Goal: Information Seeking & Learning: Check status

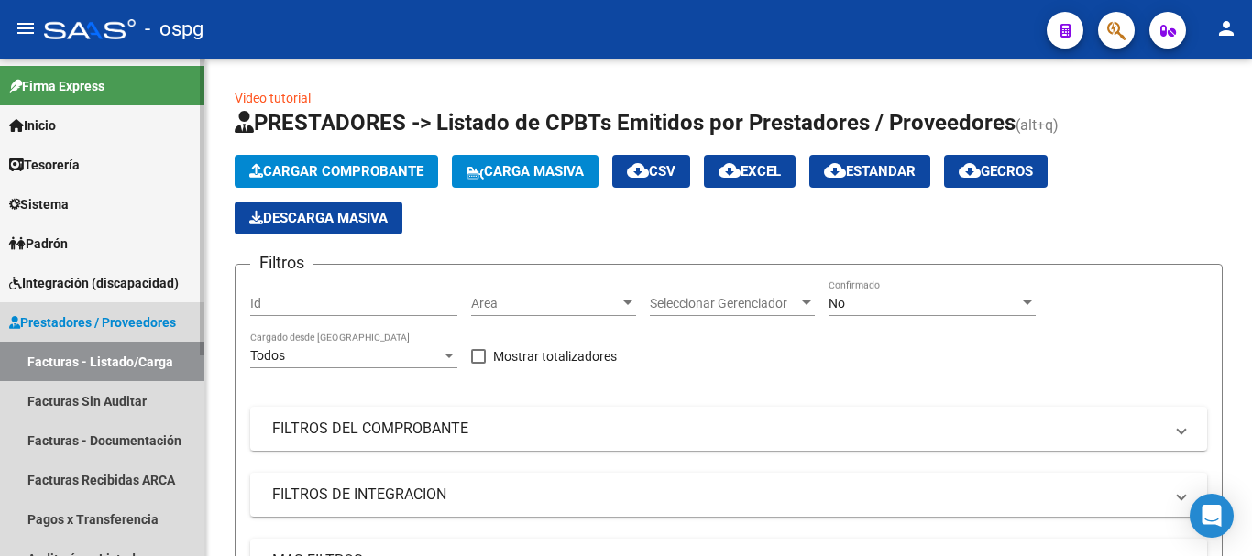
click at [82, 314] on span "Prestadores / Proveedores" at bounding box center [92, 322] width 167 height 20
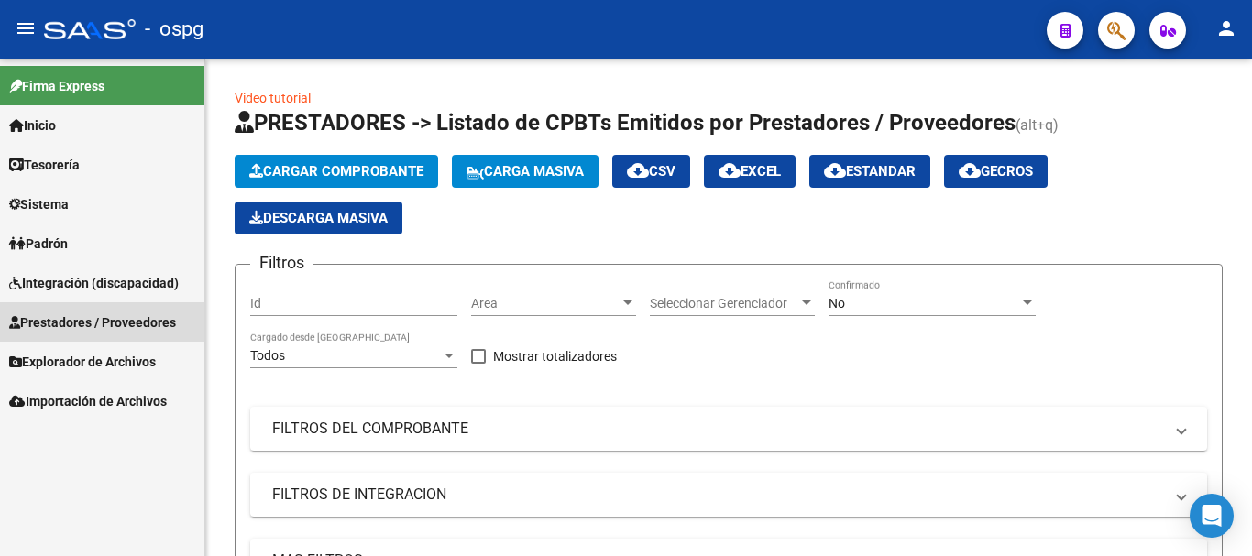
click at [84, 318] on span "Prestadores / Proveedores" at bounding box center [92, 322] width 167 height 20
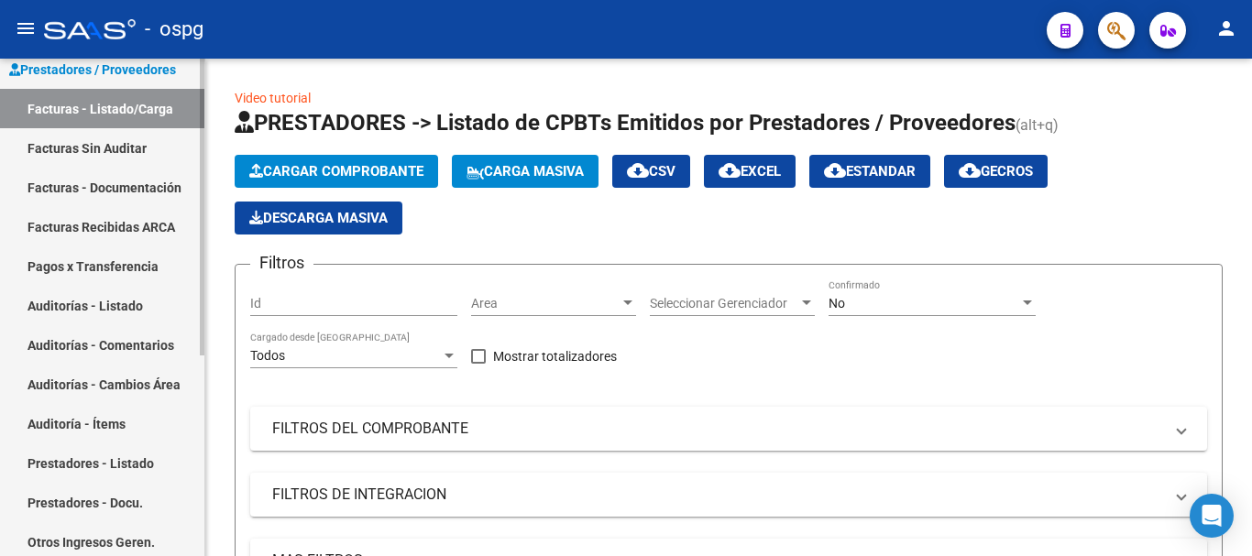
scroll to position [275, 0]
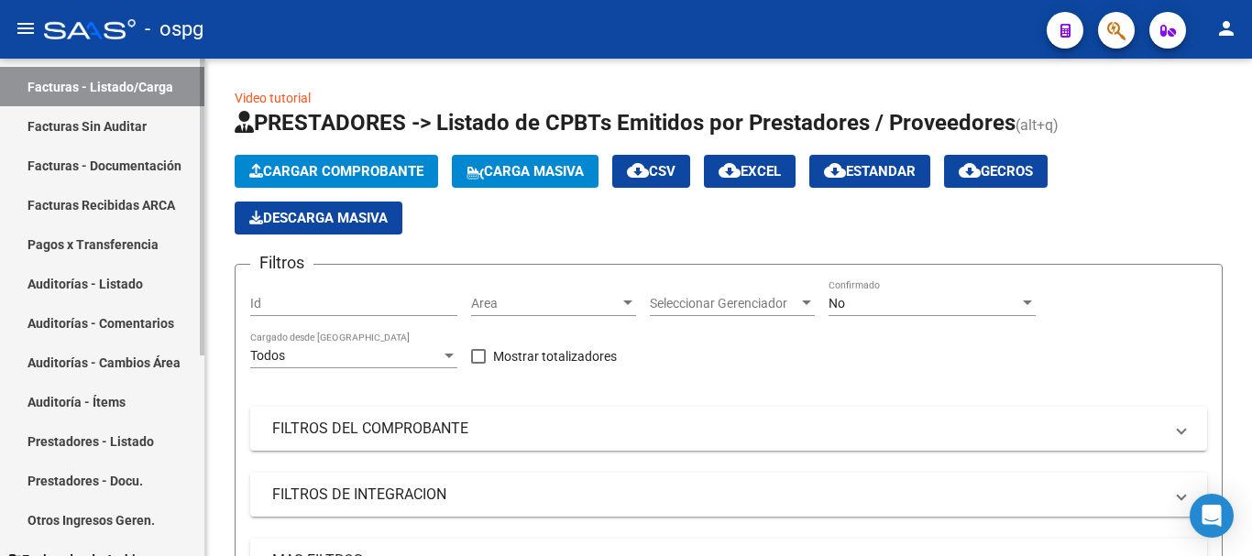
click at [139, 439] on link "Prestadores - Listado" at bounding box center [102, 441] width 204 height 39
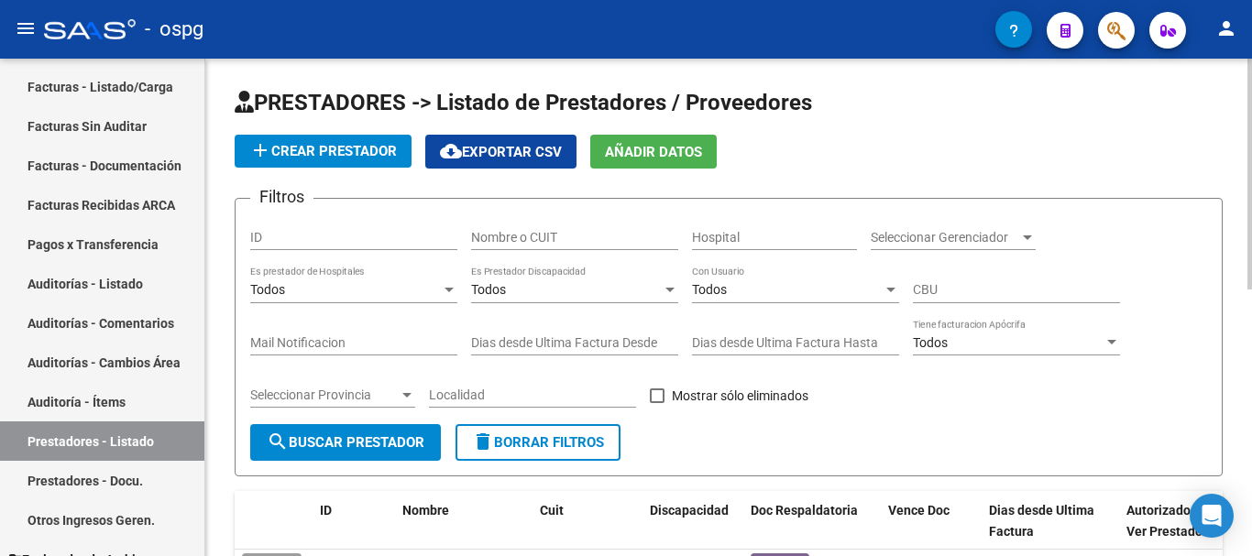
click at [573, 234] on input "Nombre o CUIT" at bounding box center [574, 238] width 207 height 16
type input "citare"
click at [336, 444] on span "search Buscar Prestador" at bounding box center [346, 442] width 158 height 16
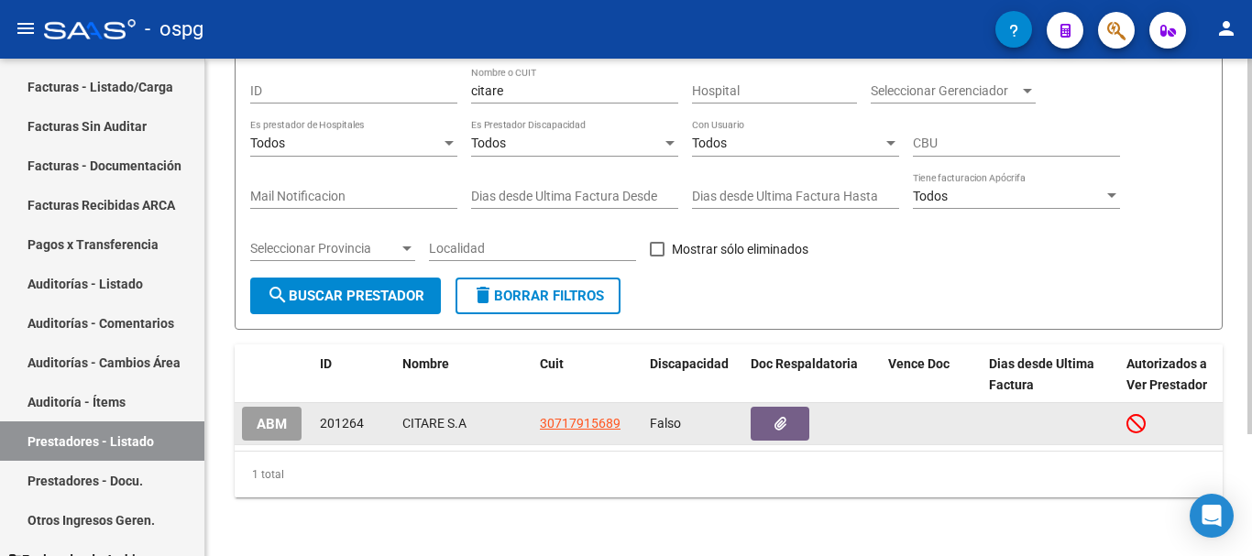
click at [272, 416] on span "ABM" at bounding box center [272, 424] width 30 height 16
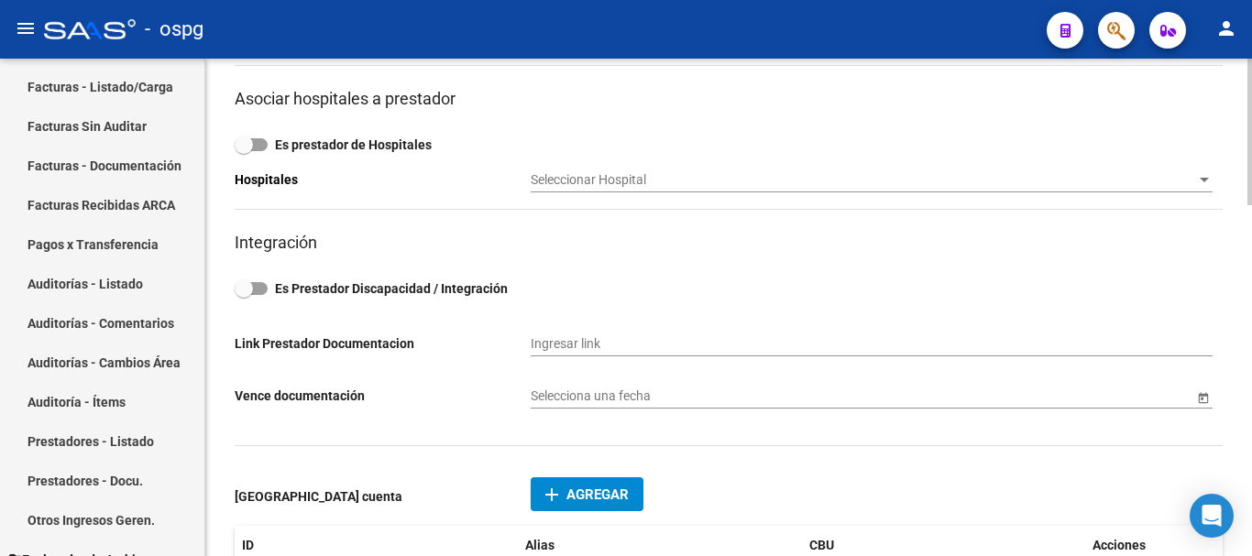
scroll to position [641, 0]
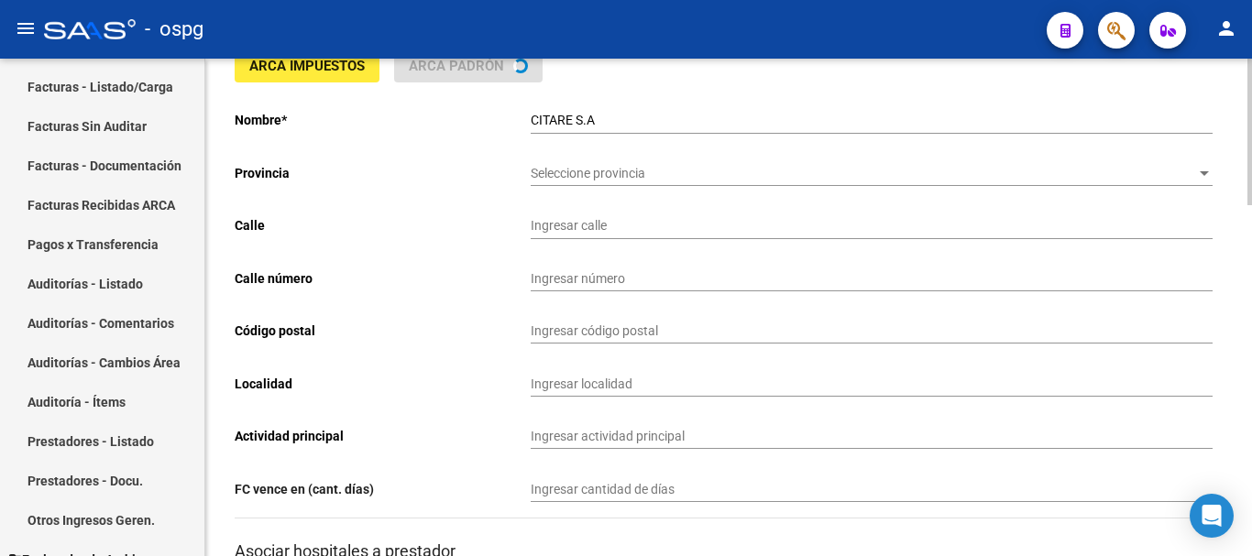
type input "[PERSON_NAME]"
type input "3695"
type input "1419"
type input "CABA"
type input "863200"
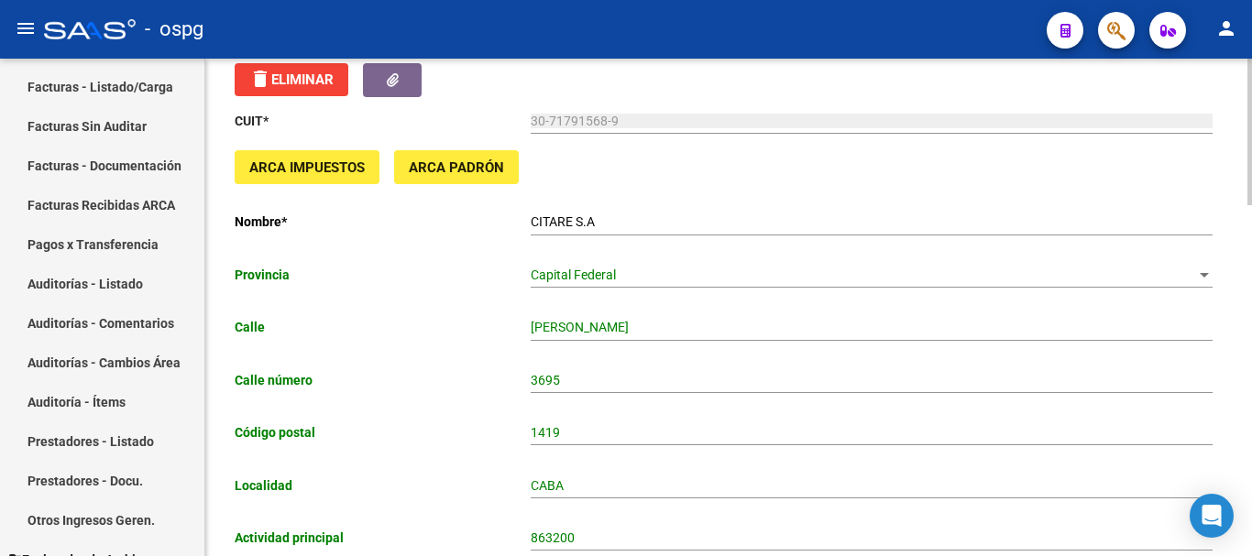
scroll to position [0, 0]
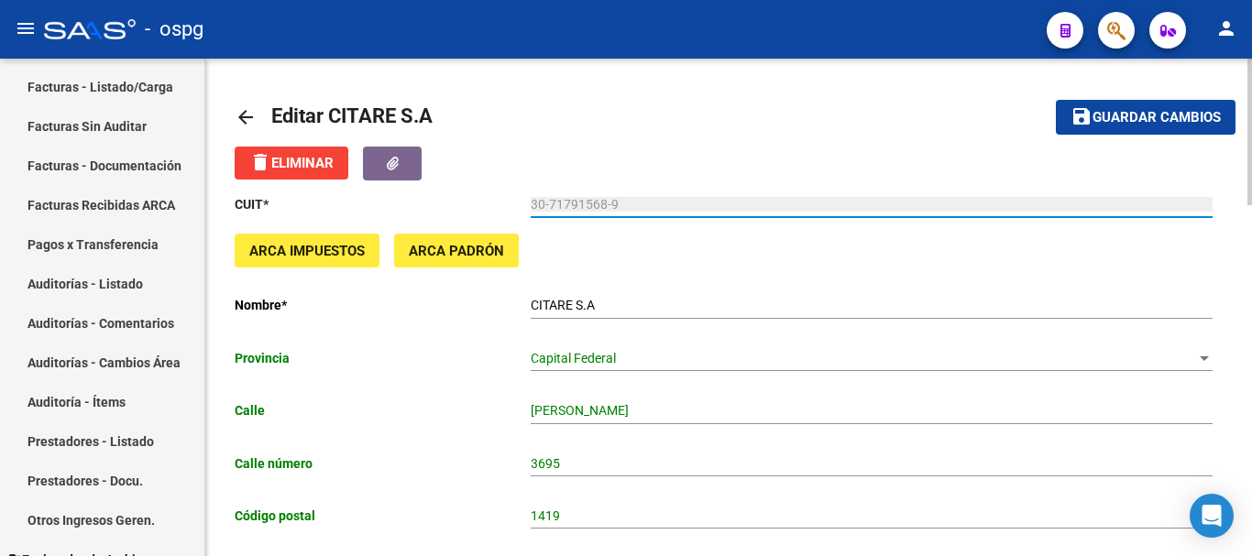
drag, startPoint x: 612, startPoint y: 205, endPoint x: 529, endPoint y: 221, distance: 84.8
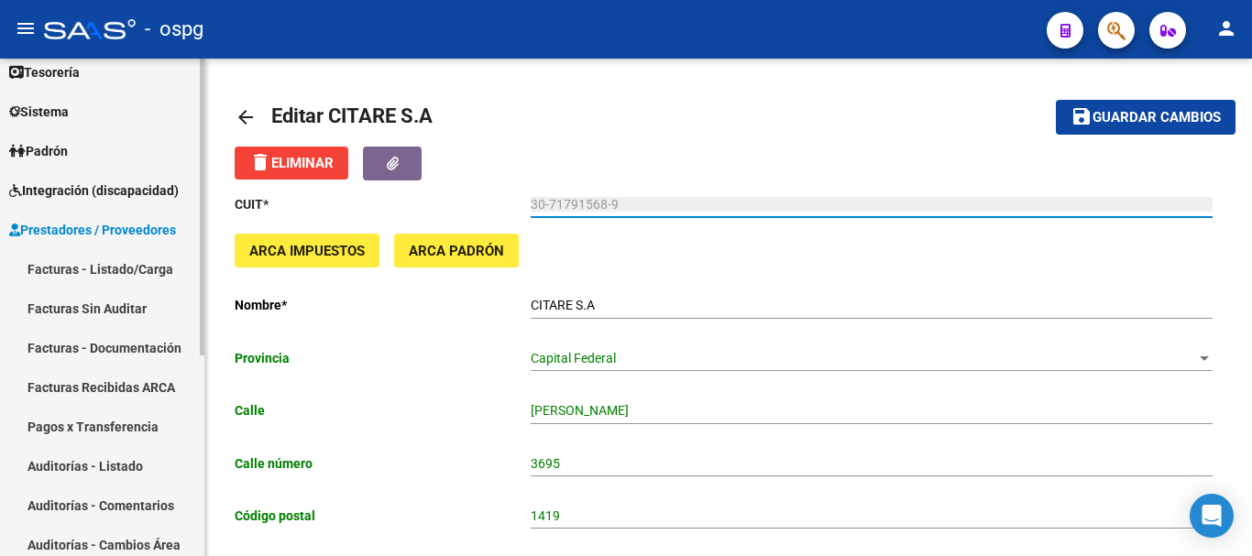
scroll to position [92, 0]
click at [91, 189] on span "Integración (discapacidad)" at bounding box center [94, 191] width 170 height 20
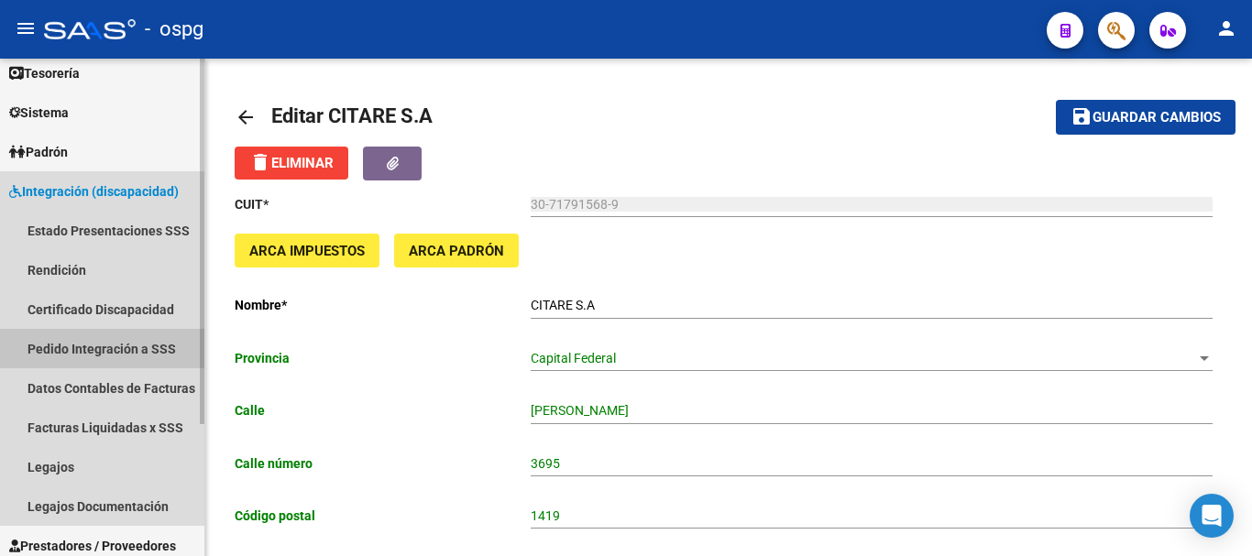
click at [68, 345] on link "Pedido Integración a SSS" at bounding box center [102, 348] width 204 height 39
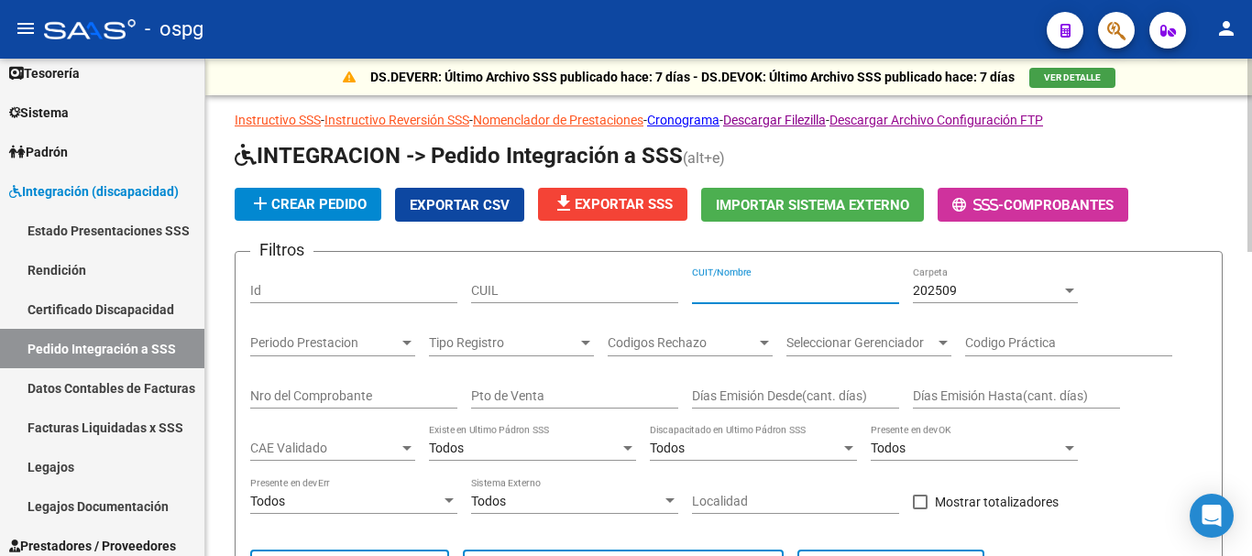
click at [801, 290] on input "CUIT/Nombre" at bounding box center [795, 291] width 207 height 16
paste input "30-71791568-9"
click at [949, 284] on span "202509" at bounding box center [935, 290] width 44 height 15
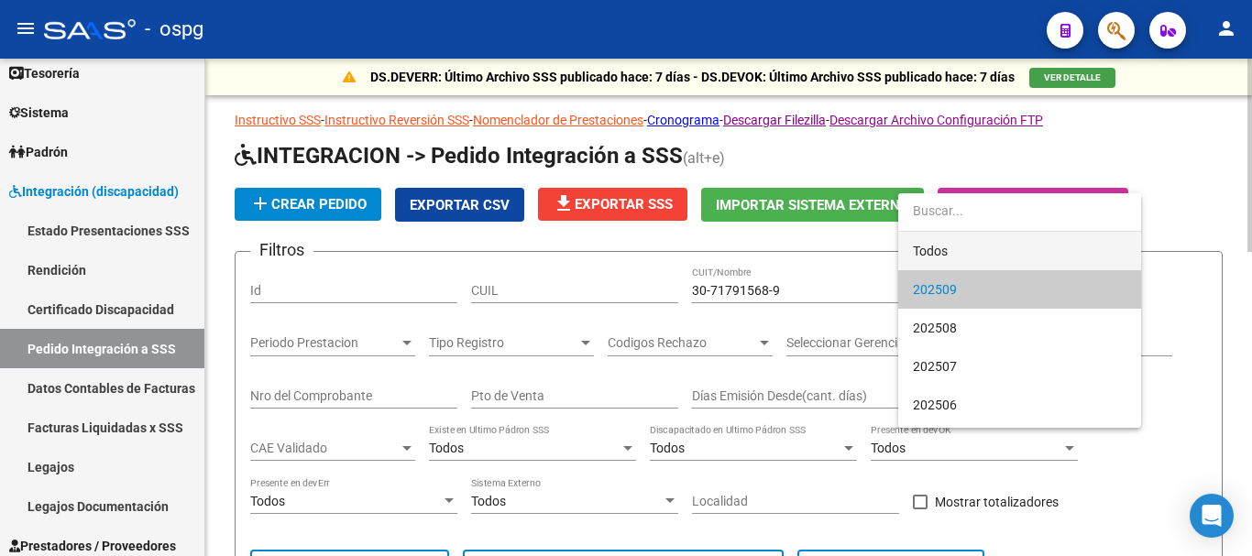
click at [939, 254] on span "Todos" at bounding box center [1020, 251] width 214 height 38
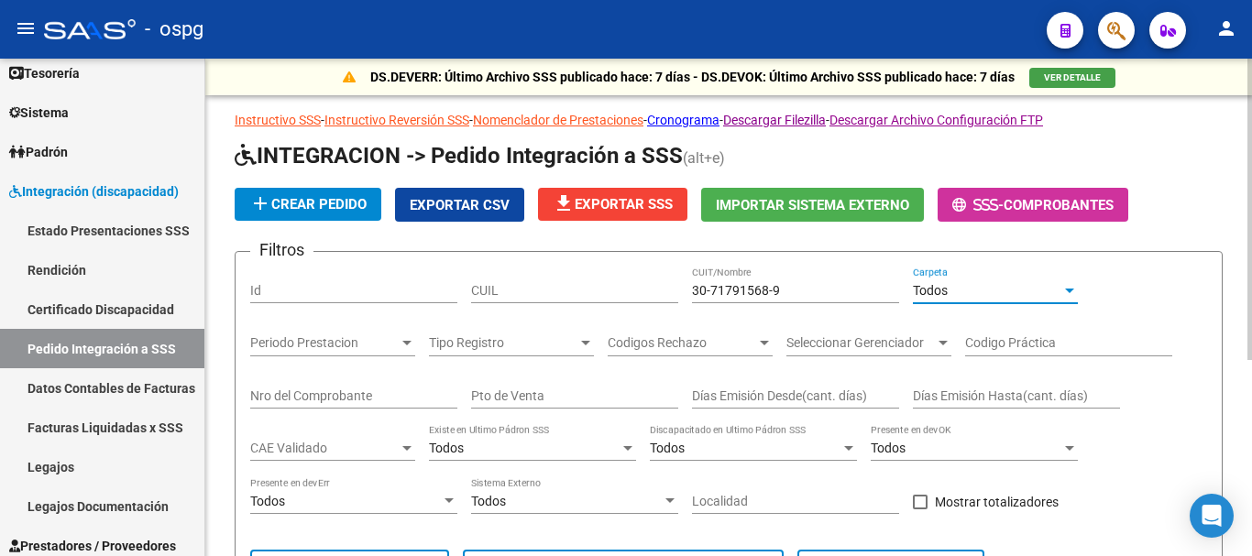
drag, startPoint x: 769, startPoint y: 290, endPoint x: 770, endPoint y: 300, distance: 10.1
click at [769, 291] on input "30-71791568-9" at bounding box center [795, 291] width 207 height 16
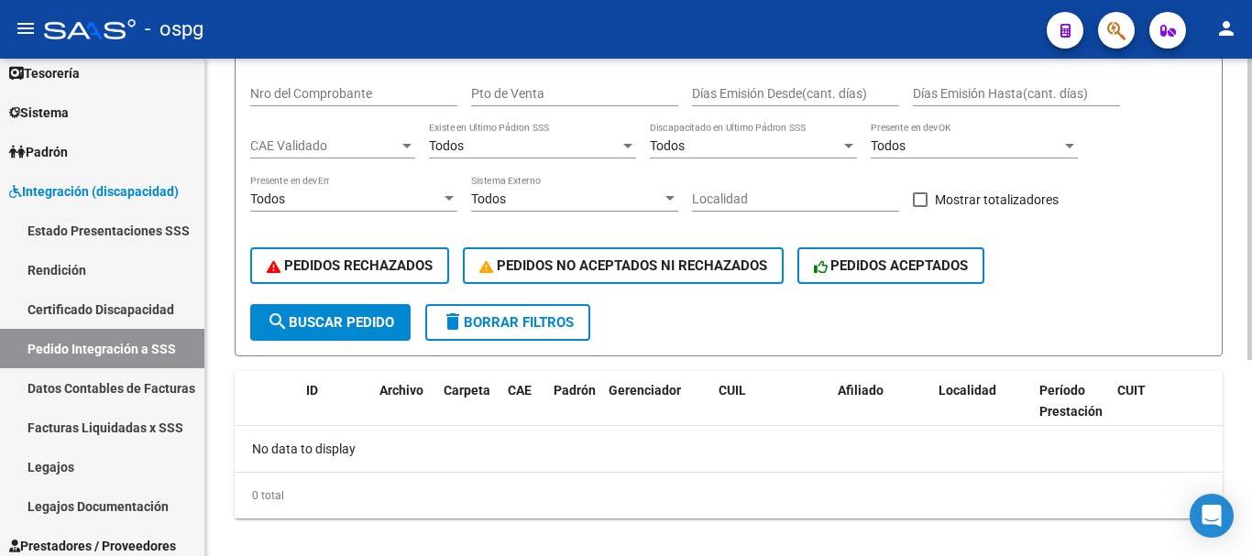
scroll to position [323, 0]
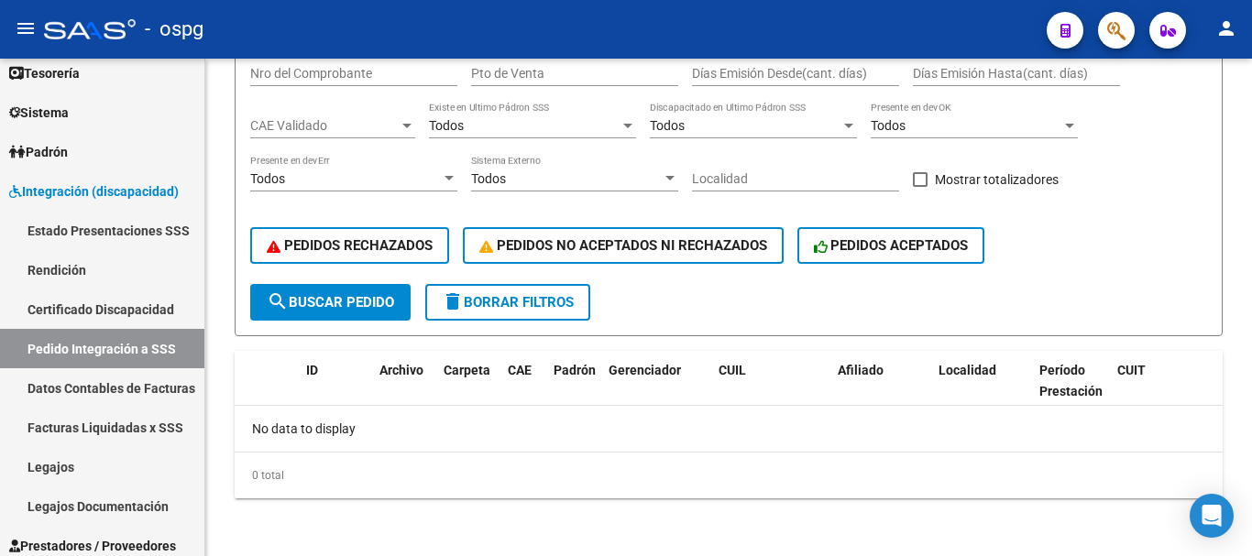
type input "30717915689"
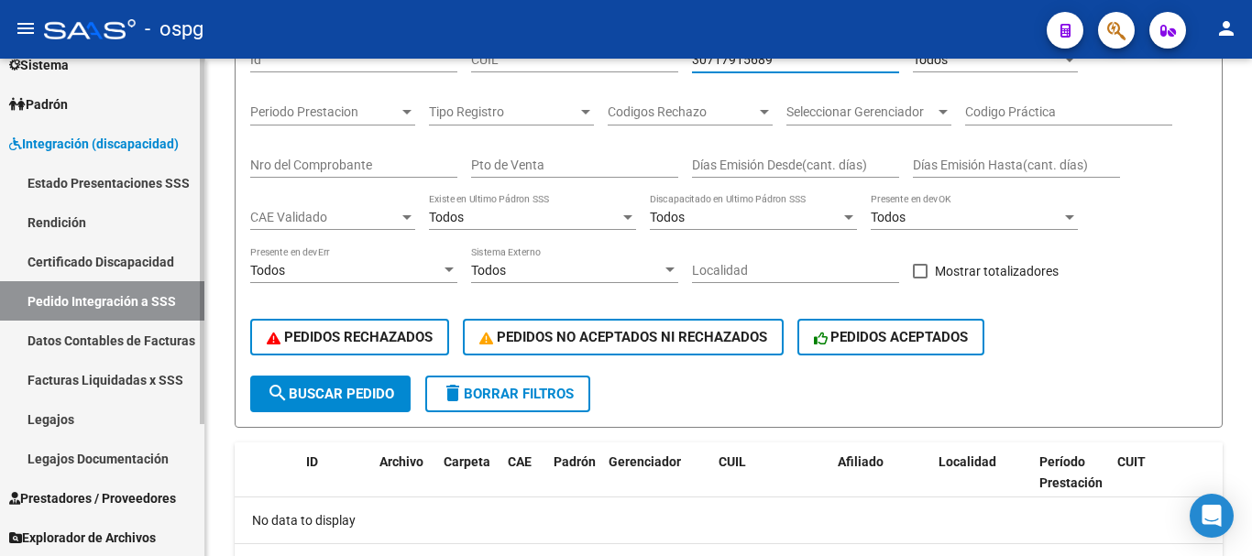
scroll to position [180, 0]
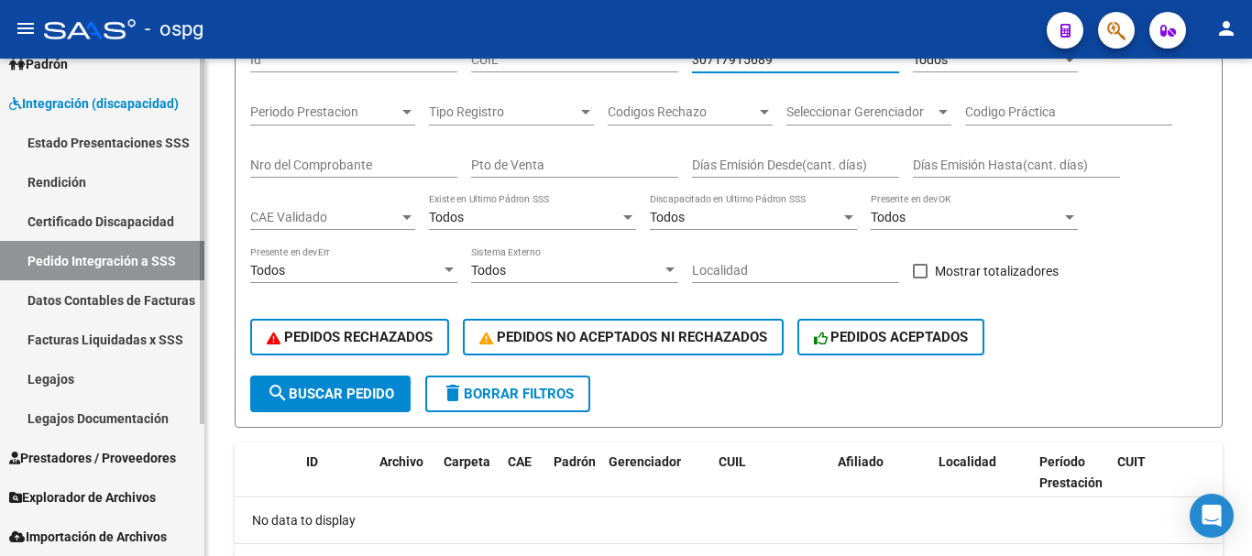
click at [115, 463] on span "Prestadores / Proveedores" at bounding box center [92, 458] width 167 height 20
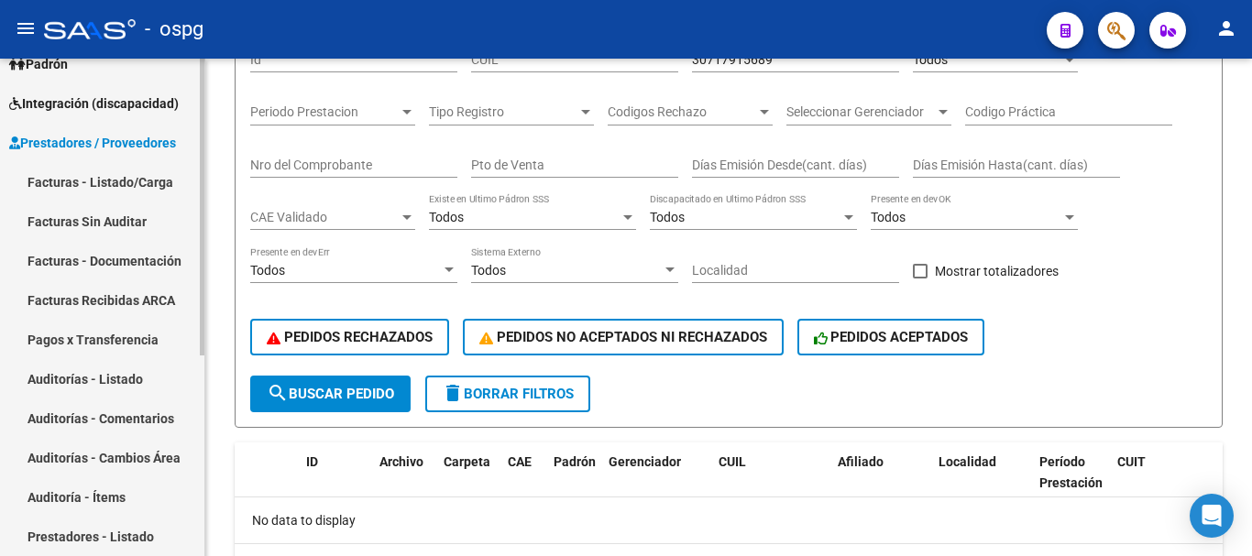
click at [138, 183] on link "Facturas - Listado/Carga" at bounding box center [102, 181] width 204 height 39
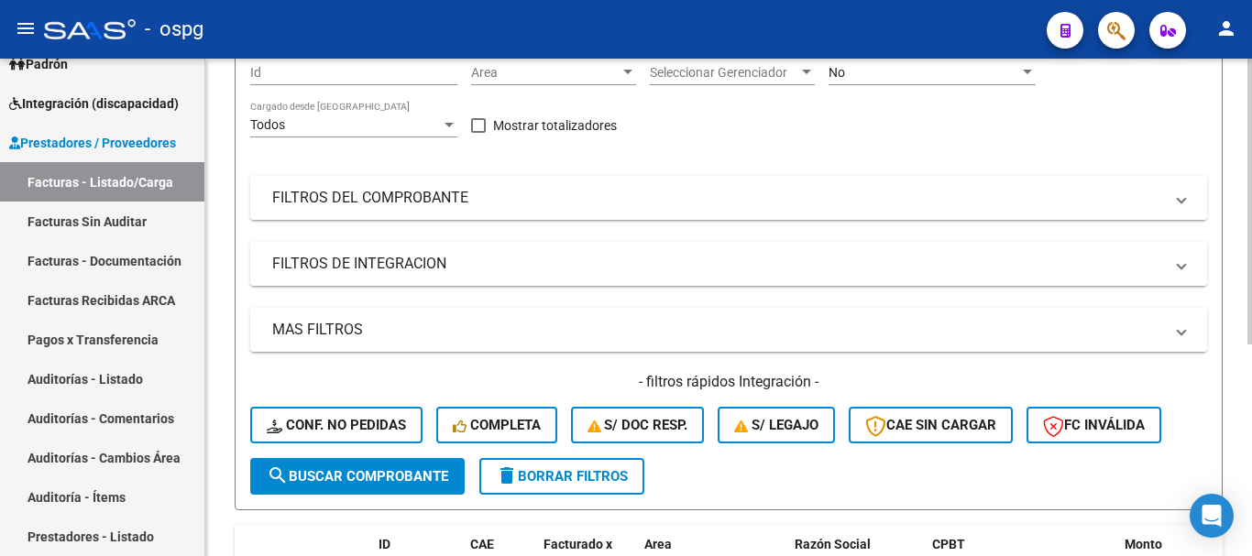
scroll to position [139, 0]
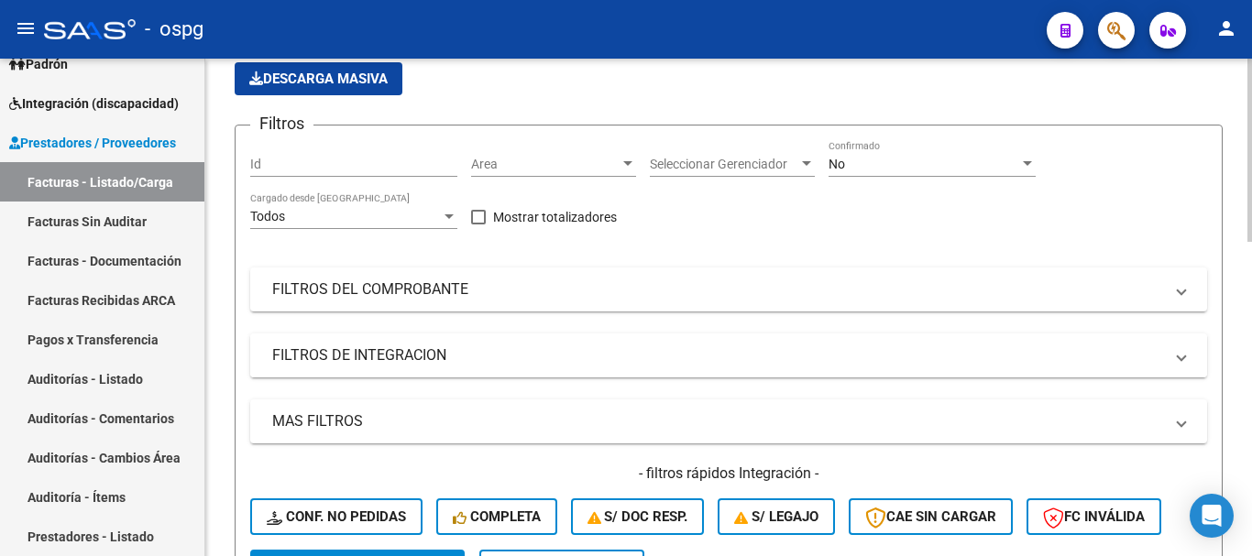
click at [410, 358] on mat-panel-title "FILTROS DE INTEGRACION" at bounding box center [717, 355] width 891 height 20
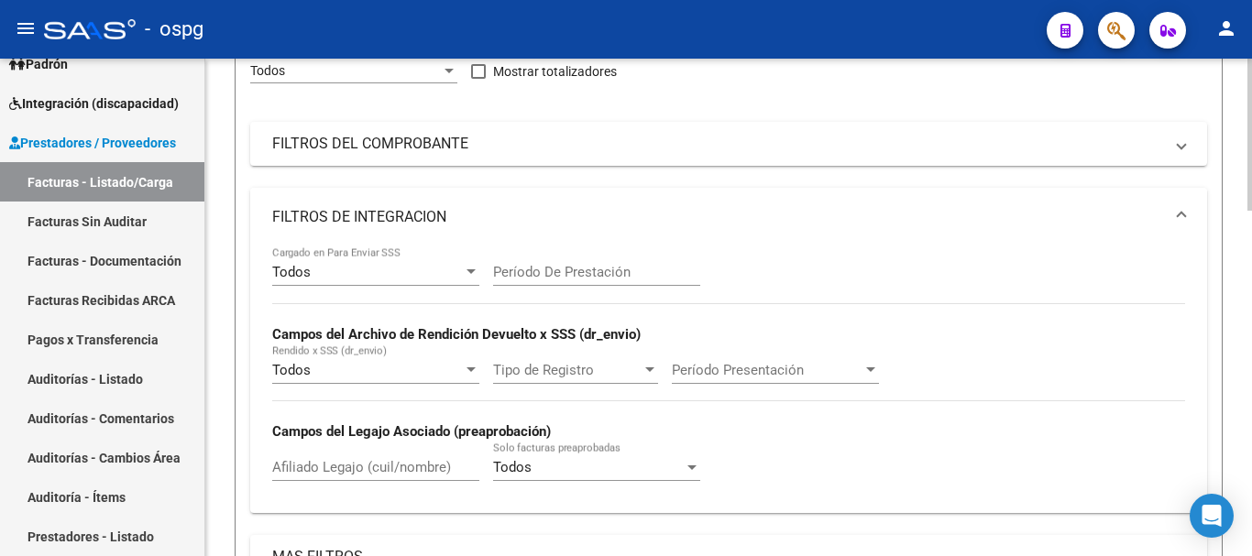
scroll to position [323, 0]
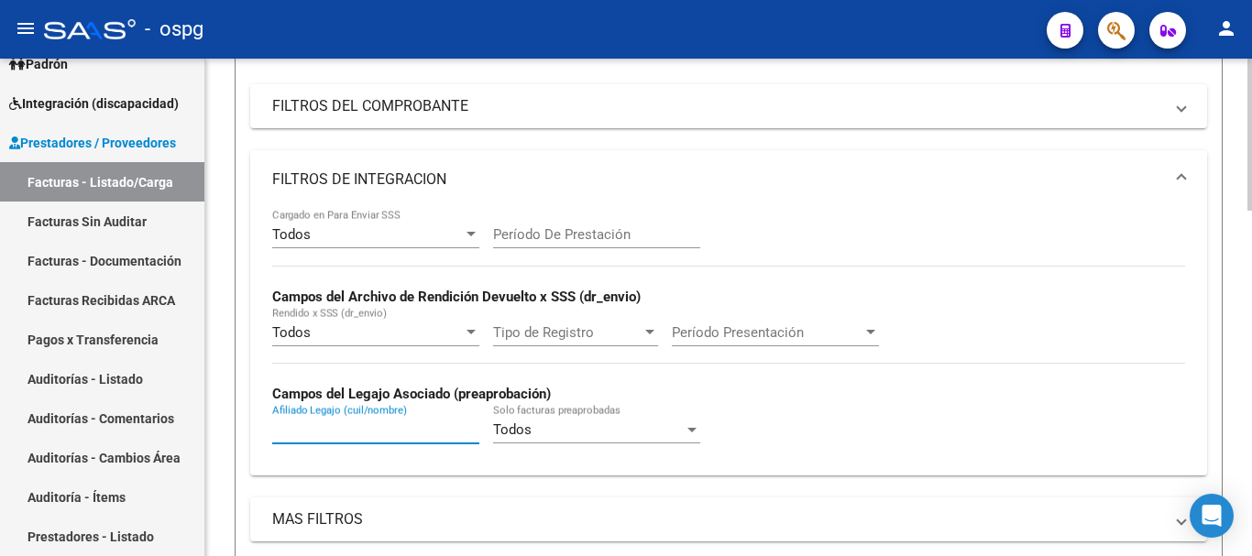
paste input "27062895247"
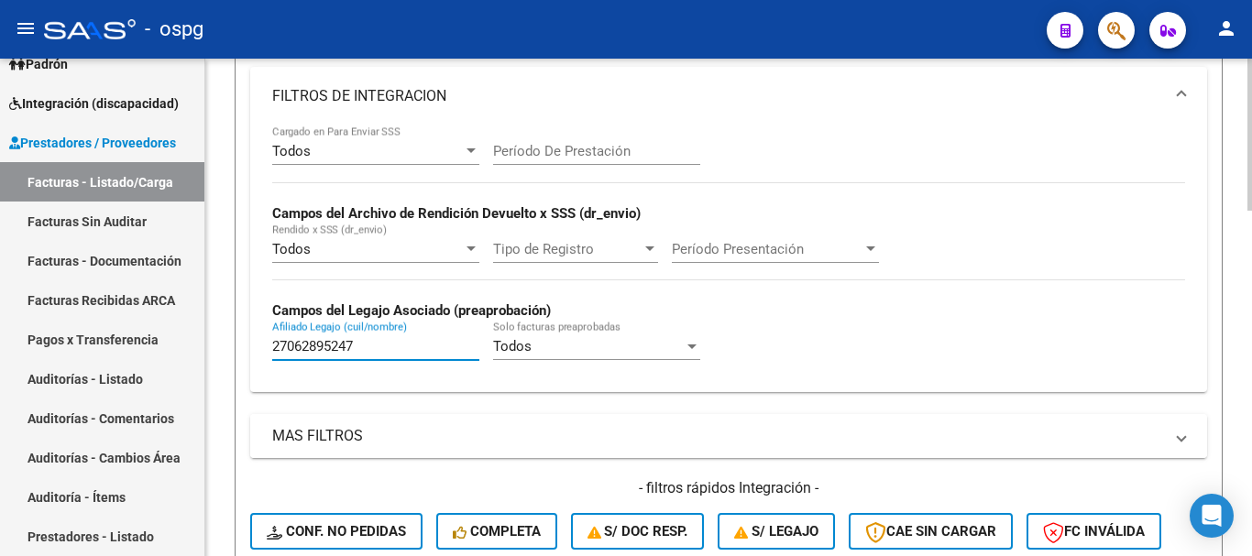
scroll to position [506, 0]
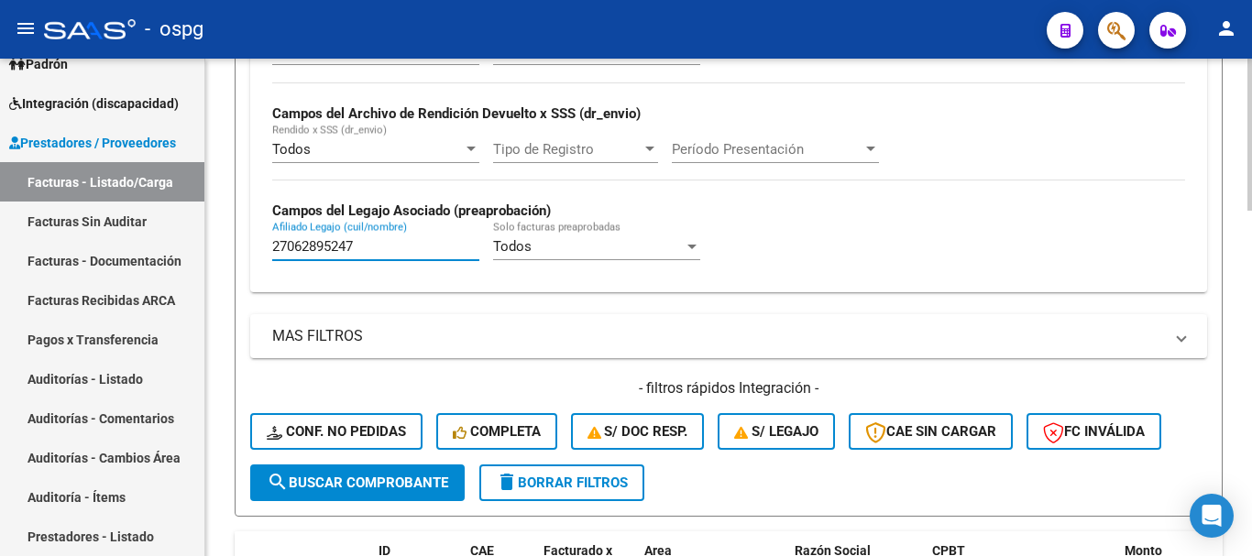
type input "27062895247"
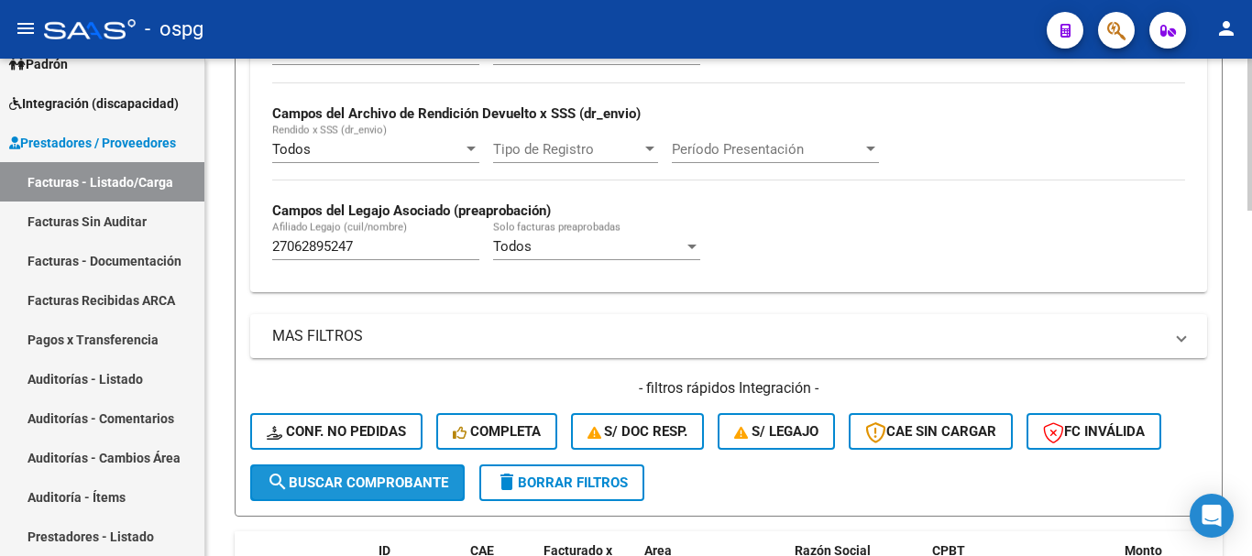
click at [410, 500] on button "search Buscar Comprobante" at bounding box center [357, 483] width 214 height 37
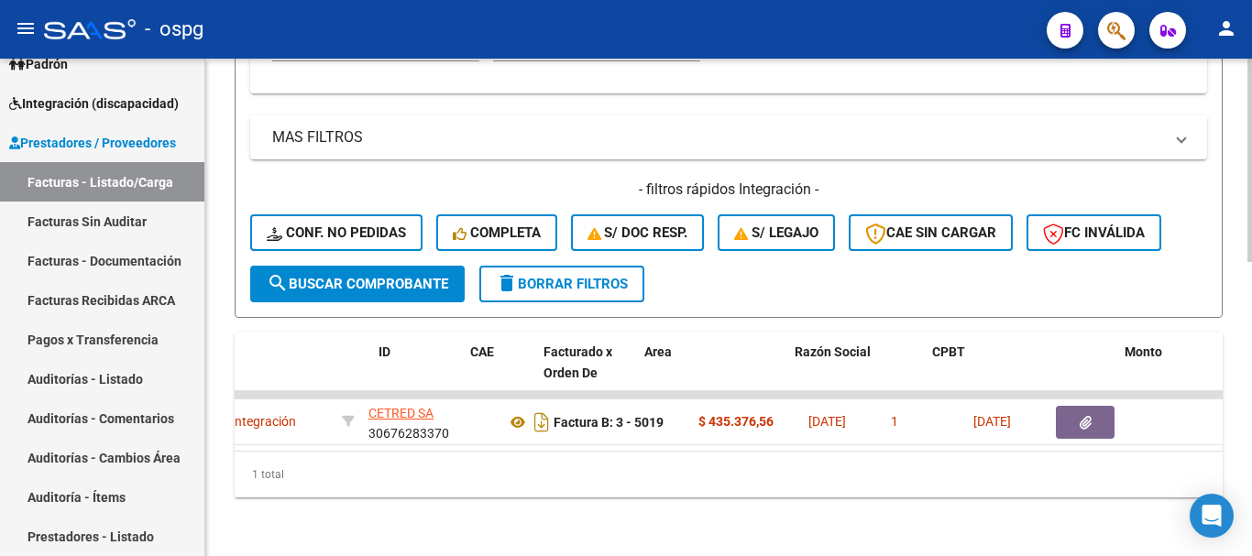
scroll to position [0, 0]
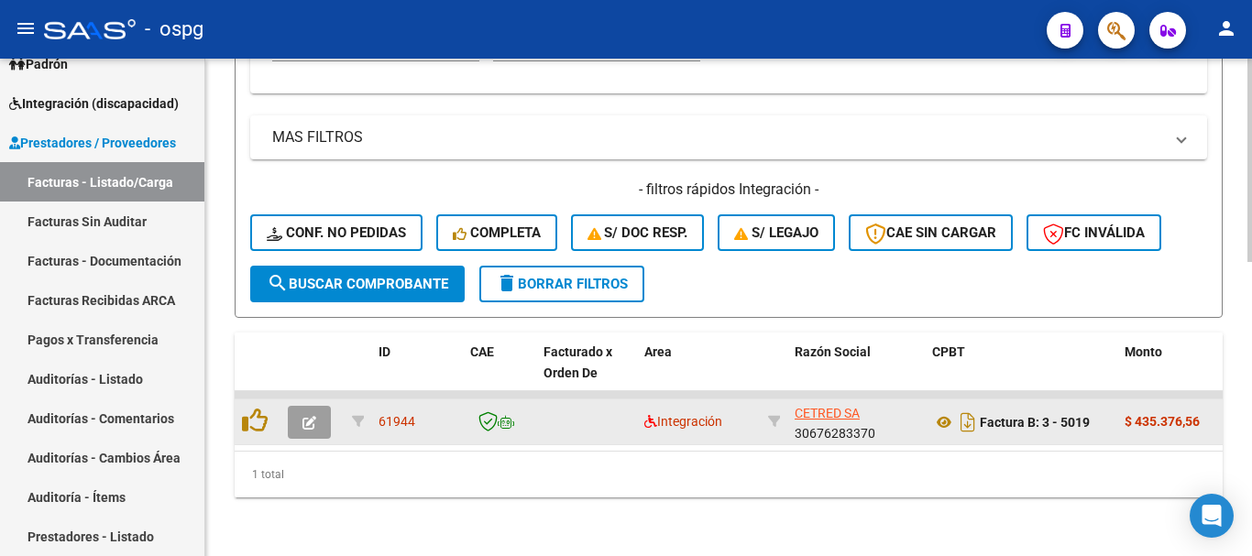
click at [311, 416] on icon "button" at bounding box center [309, 423] width 14 height 14
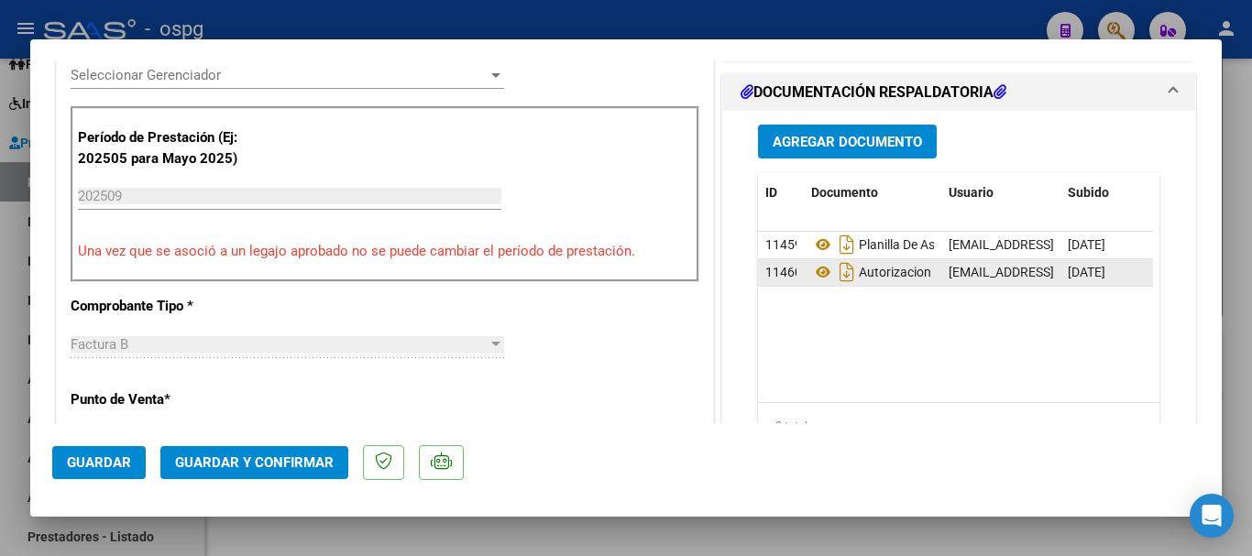
scroll to position [550, 0]
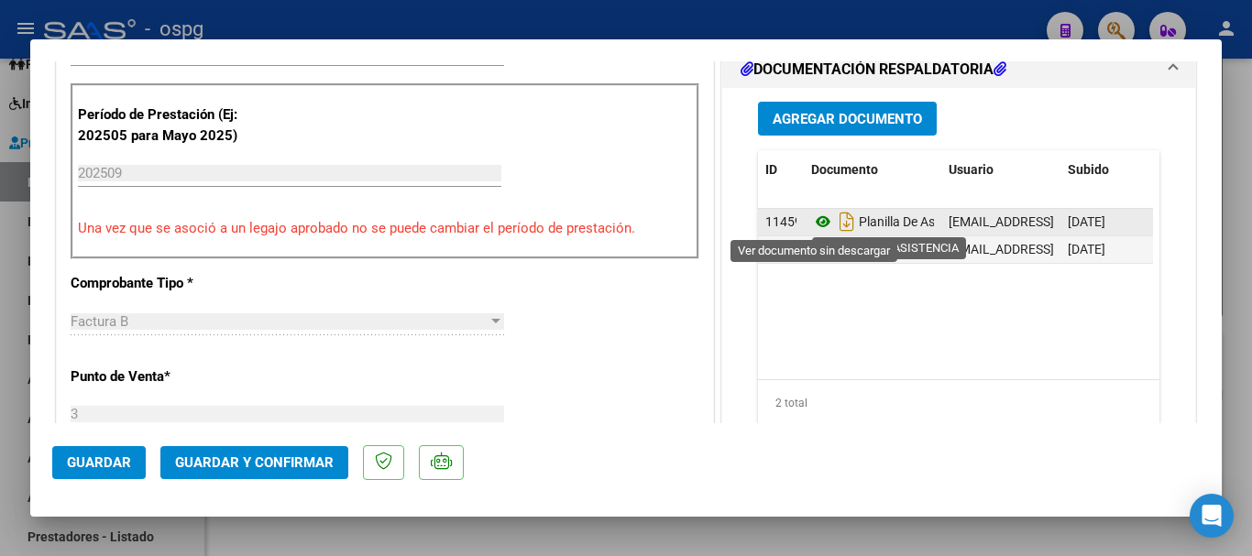
click at [812, 222] on icon at bounding box center [823, 222] width 24 height 22
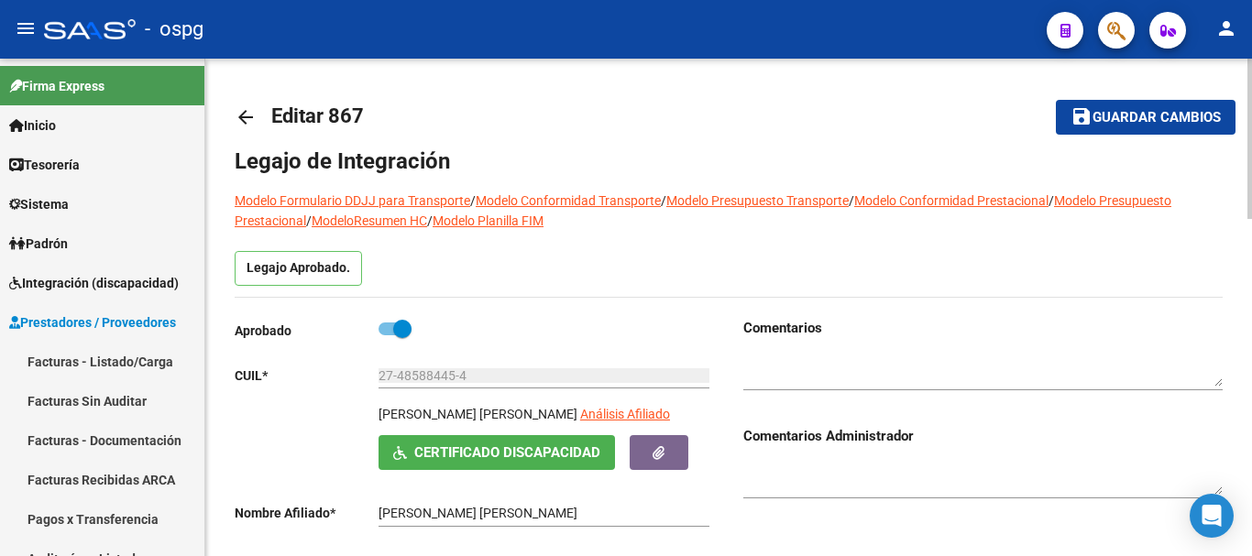
scroll to position [180, 0]
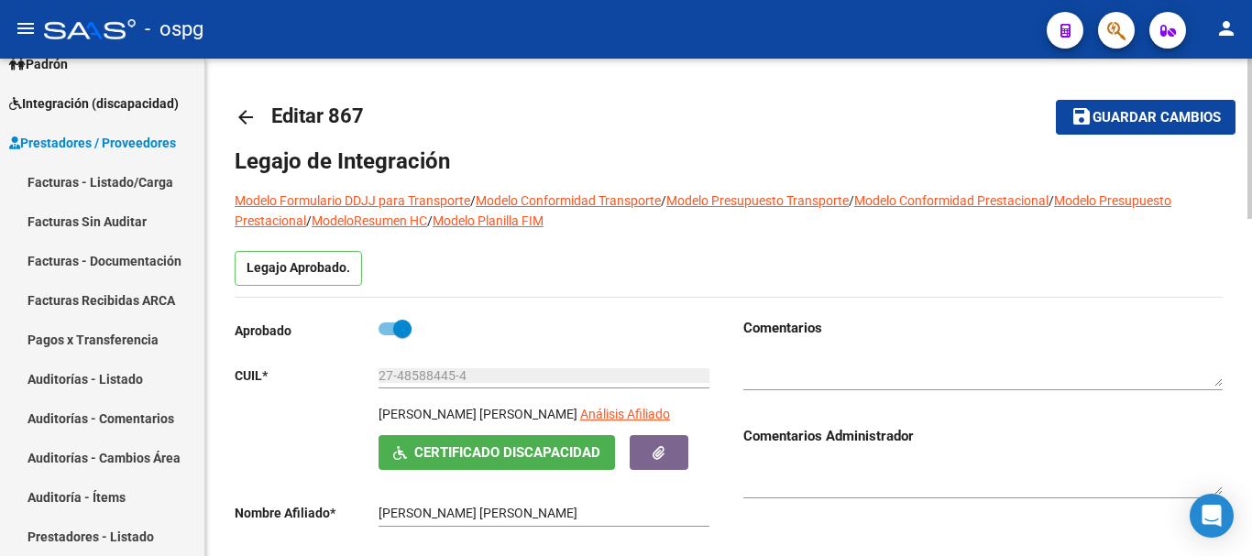
click at [251, 114] on mat-icon "arrow_back" at bounding box center [246, 117] width 22 height 22
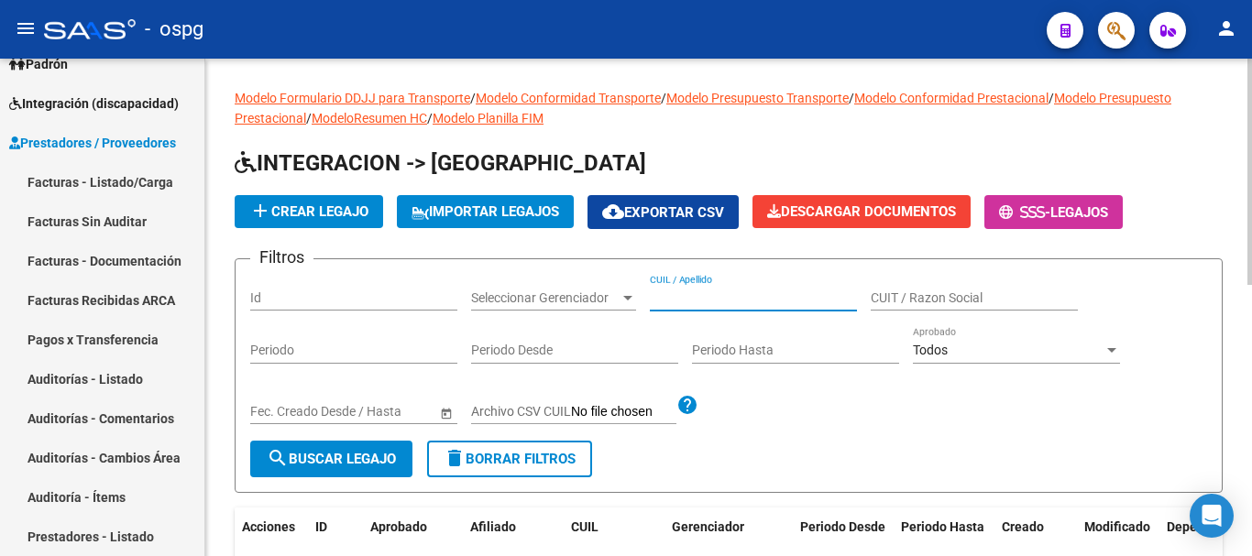
click at [746, 303] on input "CUIL / Apellido" at bounding box center [753, 299] width 207 height 16
type input "rojas"
click at [331, 461] on span "search Buscar Legajo" at bounding box center [331, 459] width 129 height 16
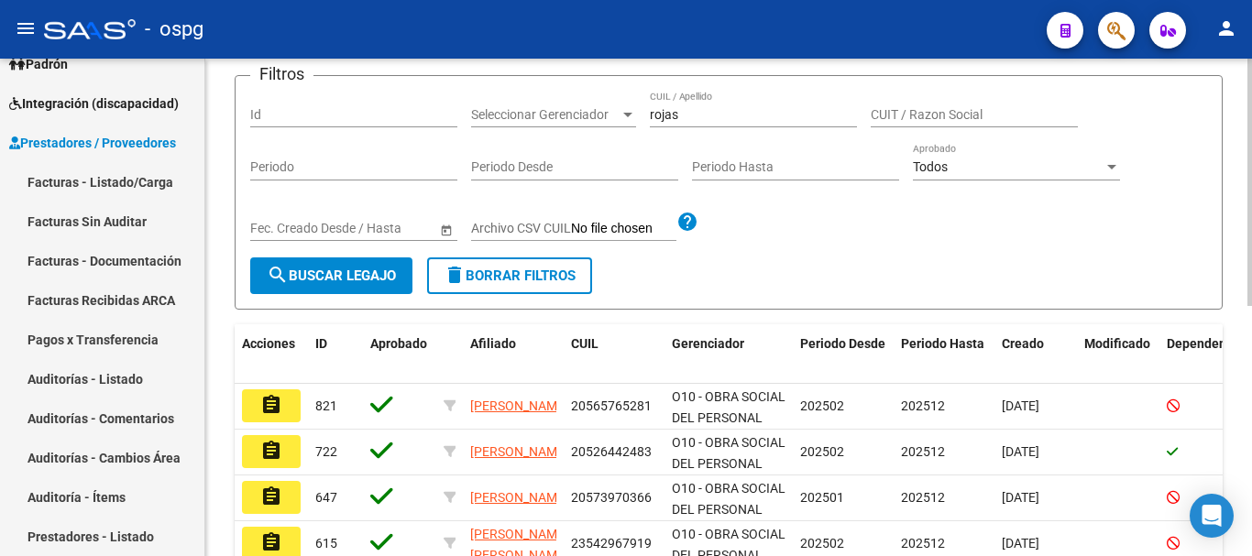
scroll to position [275, 0]
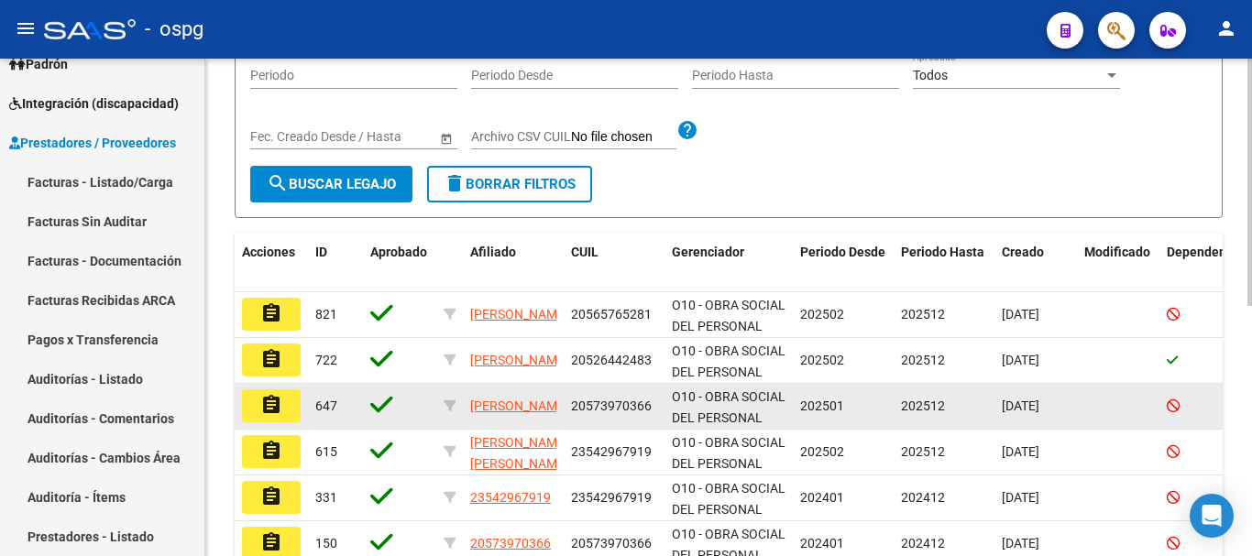
click at [269, 408] on mat-icon "assignment" at bounding box center [271, 405] width 22 height 22
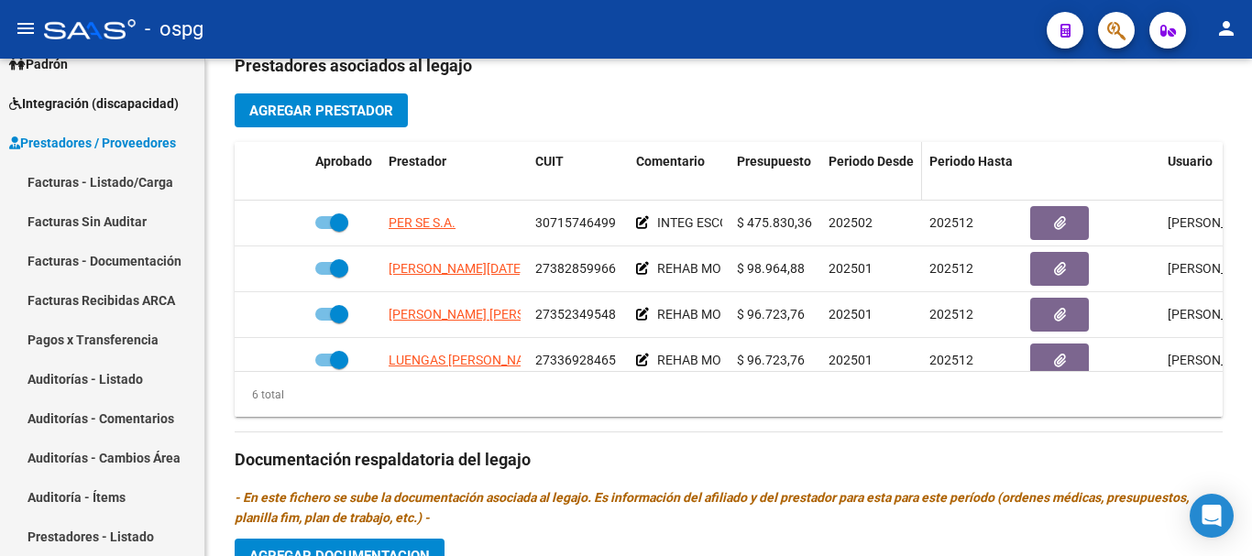
scroll to position [641, 0]
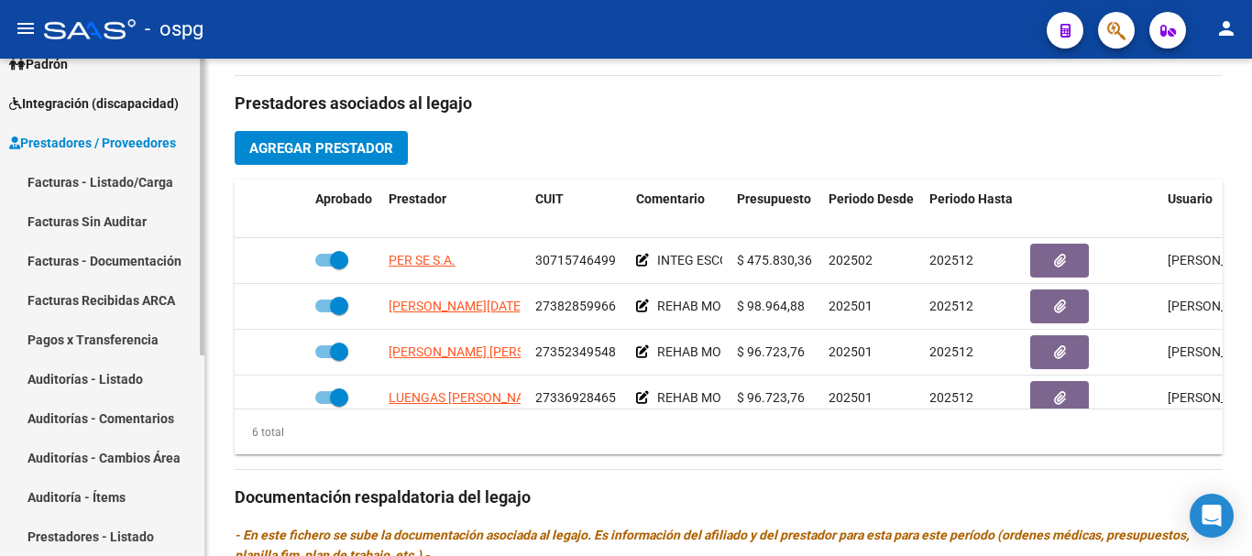
click at [103, 181] on link "Facturas - Listado/Carga" at bounding box center [102, 181] width 204 height 39
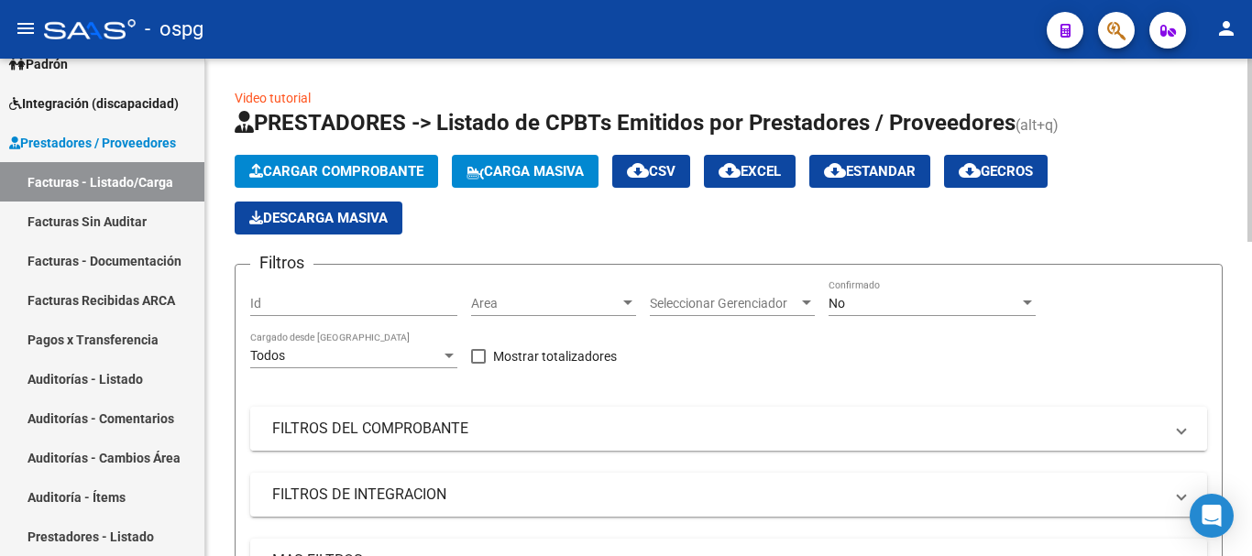
scroll to position [92, 0]
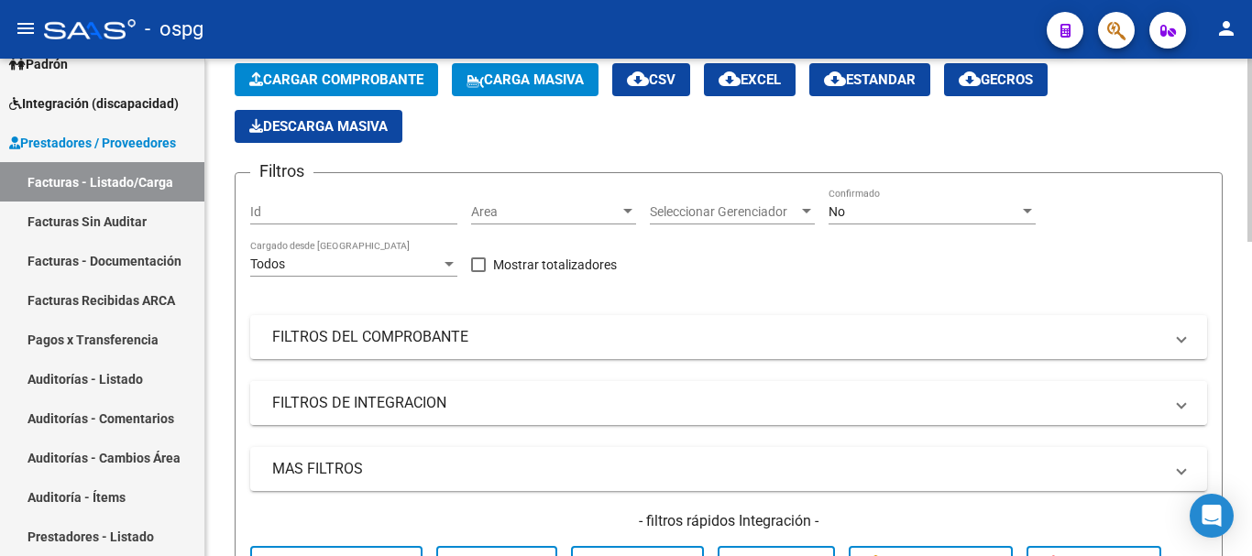
click at [573, 389] on mat-expansion-panel-header "FILTROS DE INTEGRACION" at bounding box center [728, 403] width 957 height 44
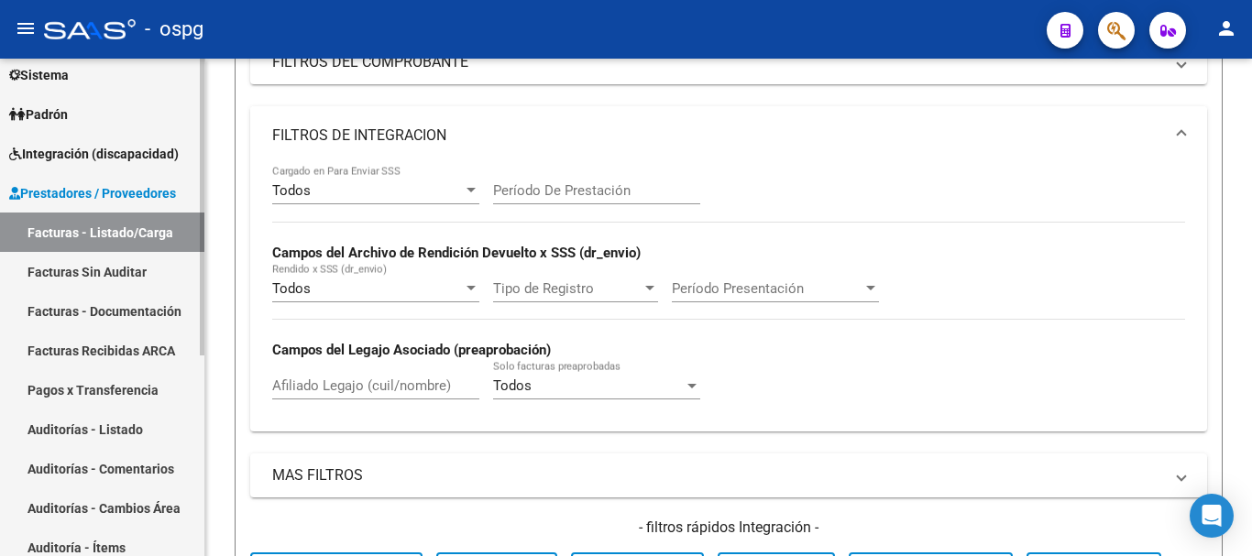
scroll to position [88, 0]
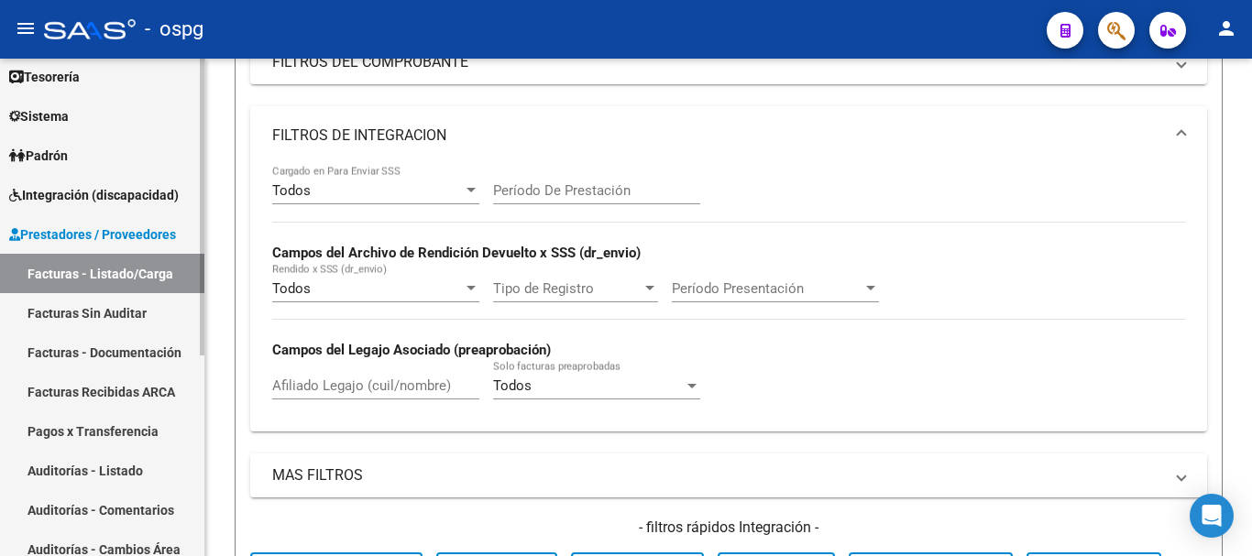
click at [51, 190] on span "Integración (discapacidad)" at bounding box center [94, 195] width 170 height 20
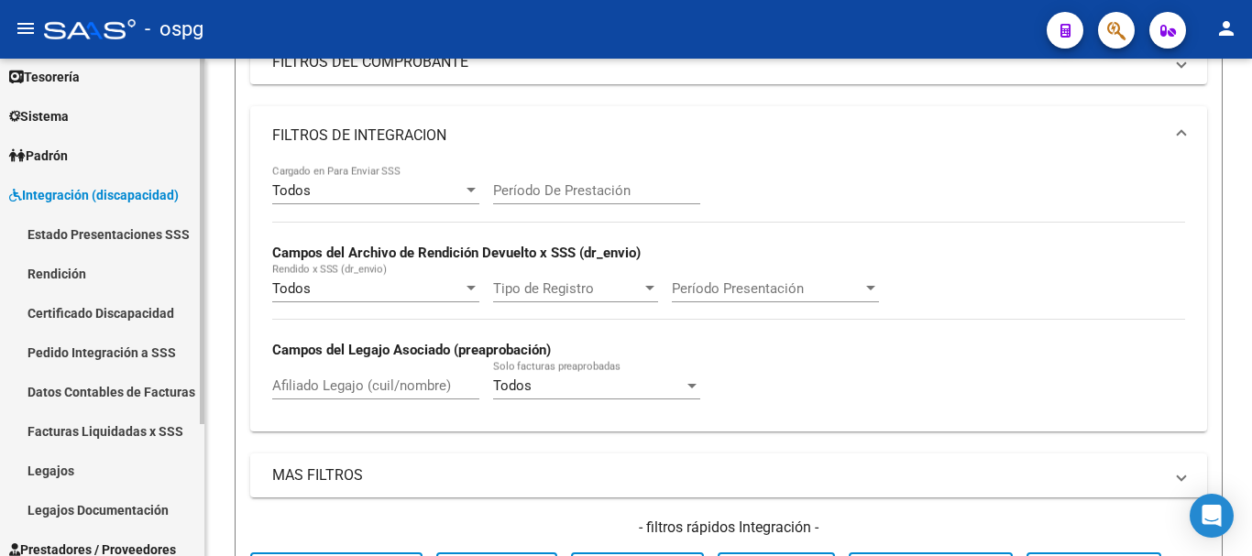
click at [60, 466] on link "Legajos" at bounding box center [102, 470] width 204 height 39
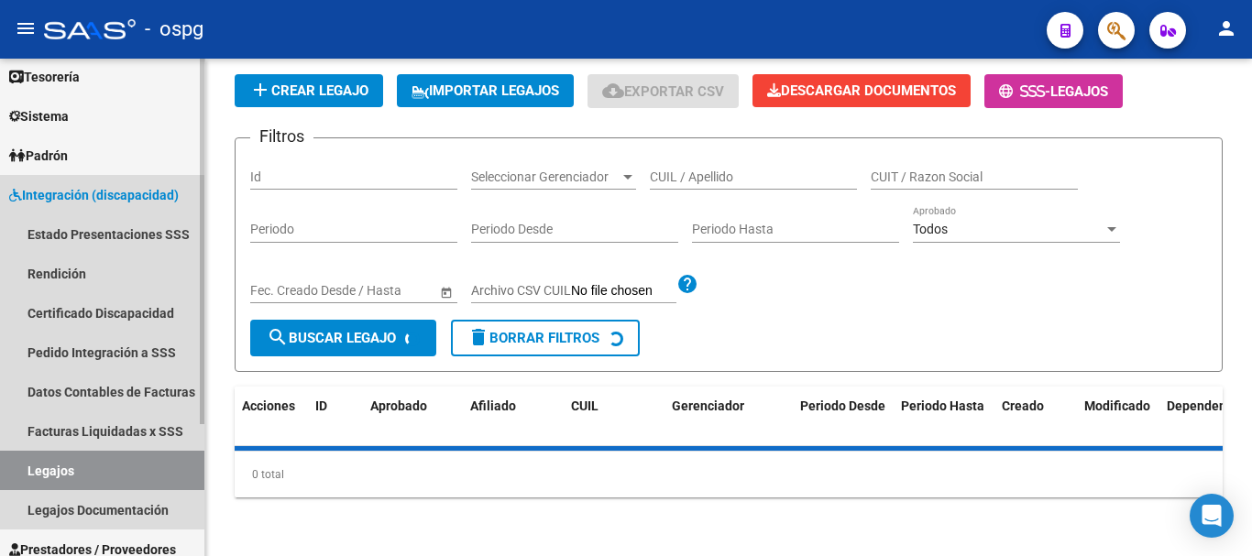
scroll to position [122, 0]
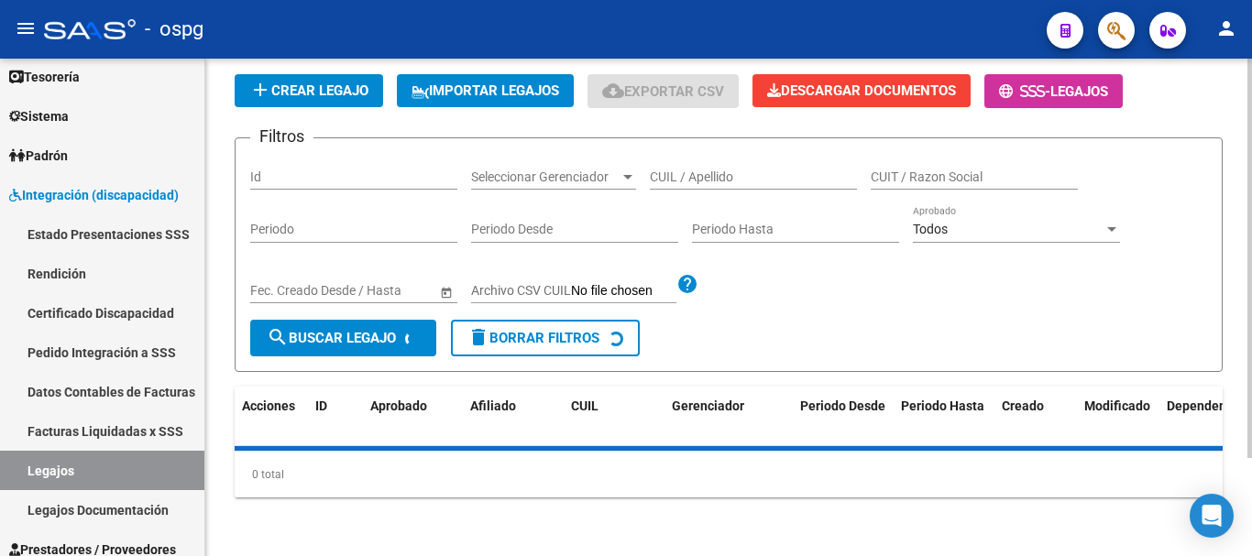
click at [734, 175] on input "CUIL / Apellido" at bounding box center [753, 178] width 207 height 16
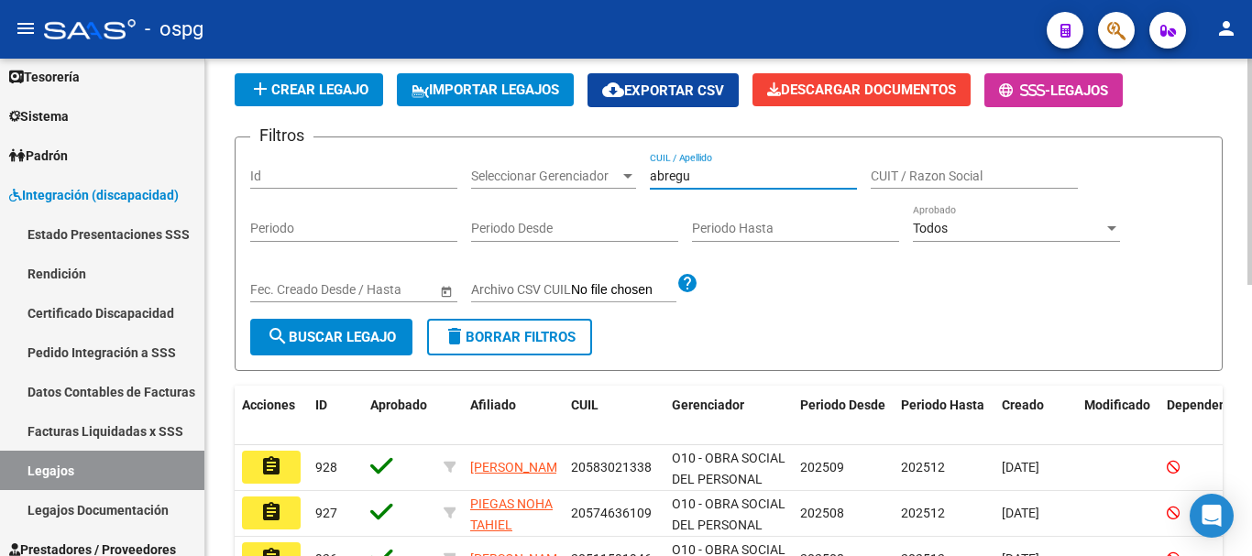
type input "abregu"
click at [327, 340] on span "search Buscar Legajo" at bounding box center [331, 337] width 129 height 16
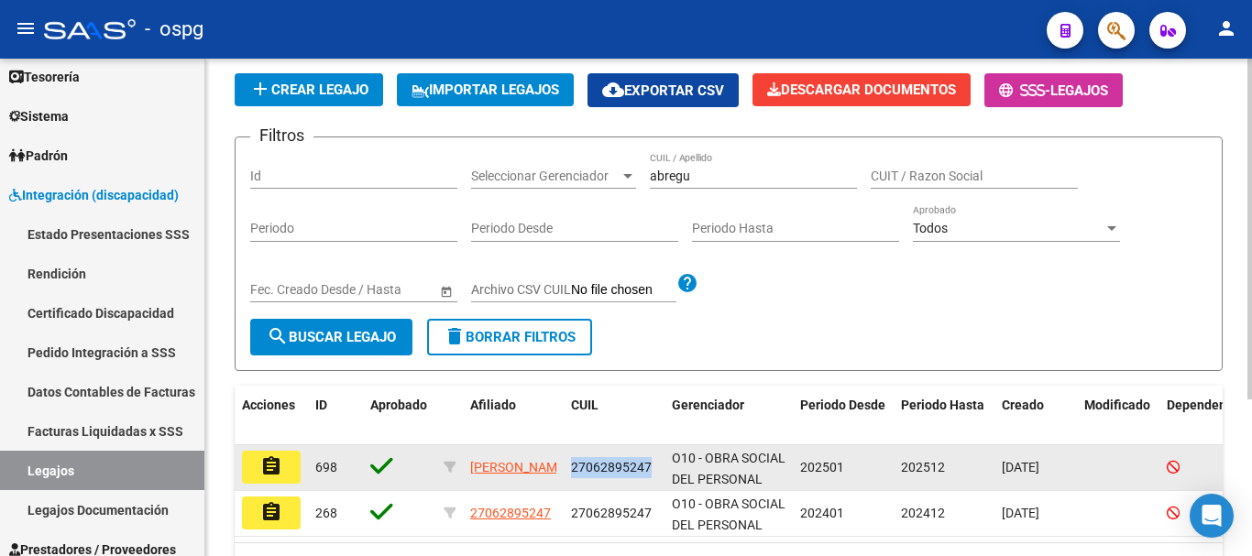
drag, startPoint x: 656, startPoint y: 467, endPoint x: 567, endPoint y: 480, distance: 89.8
click at [567, 480] on datatable-body-cell "27062895247" at bounding box center [614, 467] width 101 height 45
copy span "27062895247"
